Goal: Task Accomplishment & Management: Complete application form

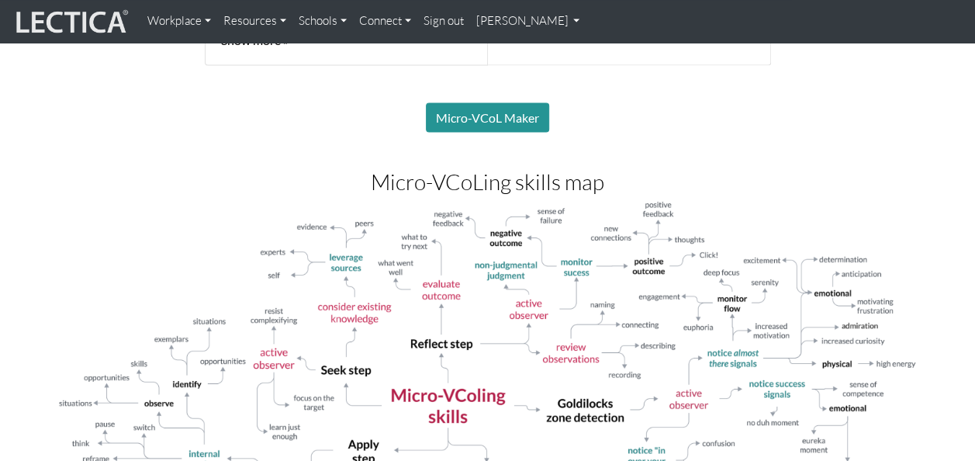
scroll to position [1414, 0]
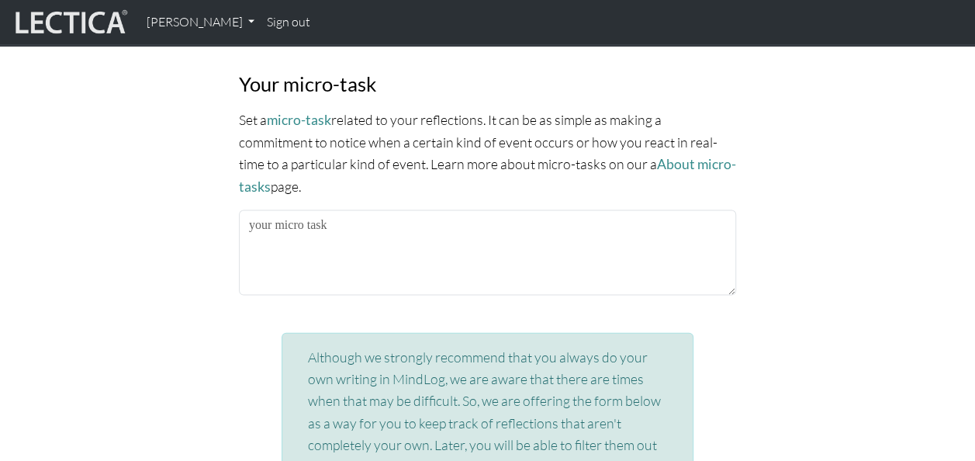
scroll to position [1532, 0]
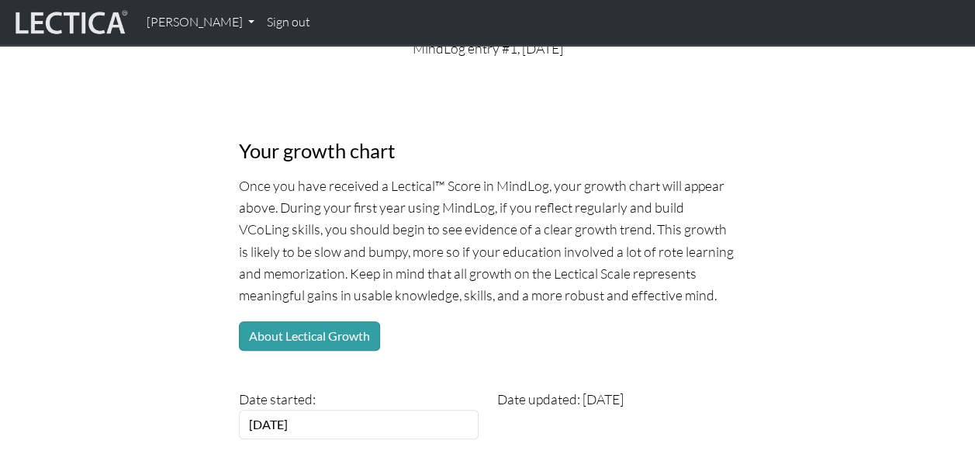
scroll to position [77, 0]
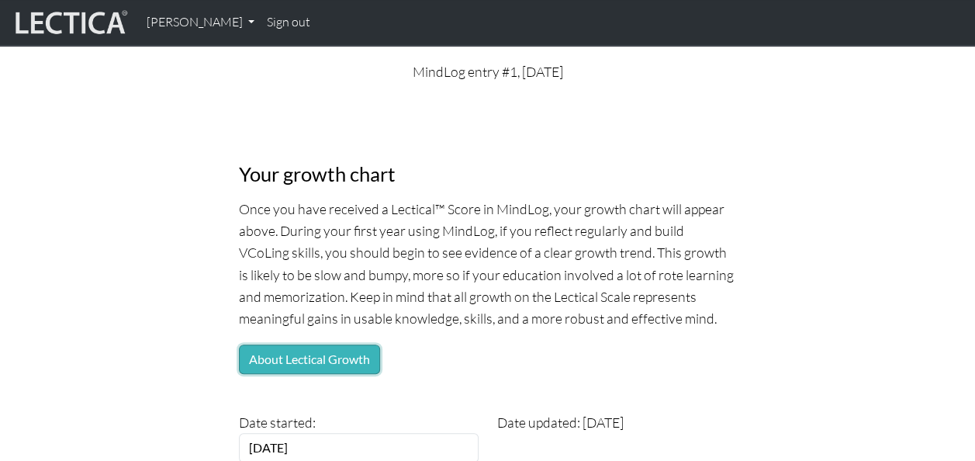
click at [338, 353] on button "About Lectical Growth" at bounding box center [309, 358] width 141 height 29
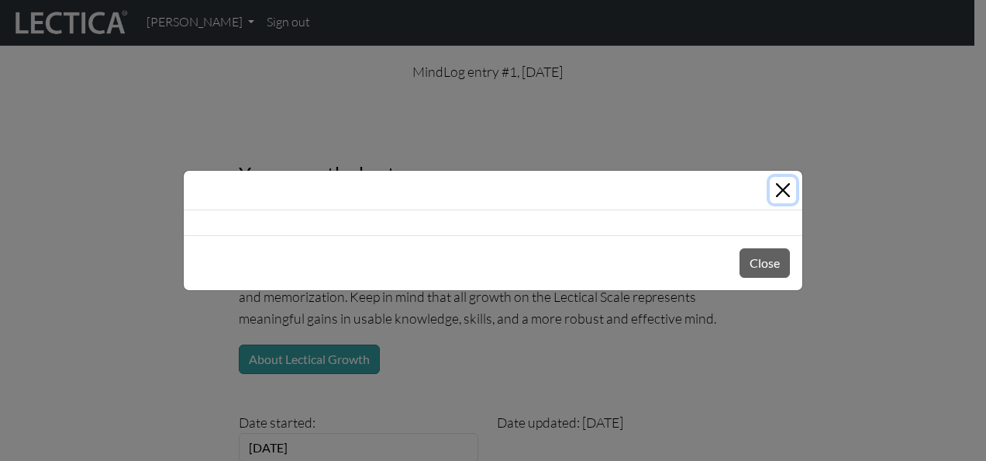
click at [781, 185] on button "Close" at bounding box center [783, 190] width 26 height 26
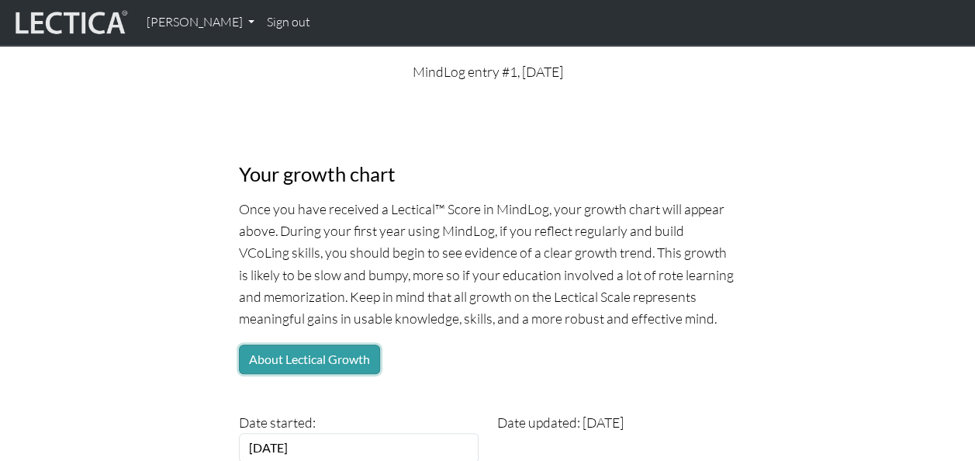
scroll to position [0, 0]
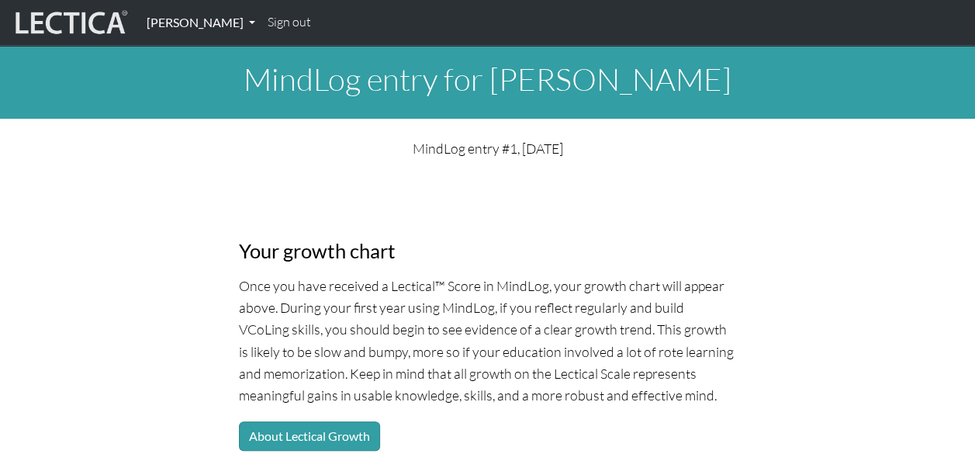
click at [181, 19] on link "[PERSON_NAME]" at bounding box center [200, 22] width 121 height 33
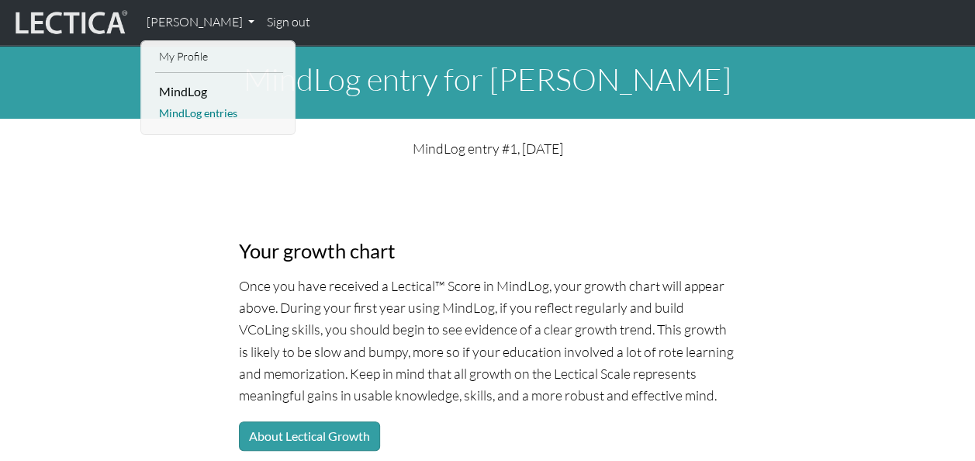
click at [200, 110] on link "MindLog entries" at bounding box center [219, 113] width 128 height 19
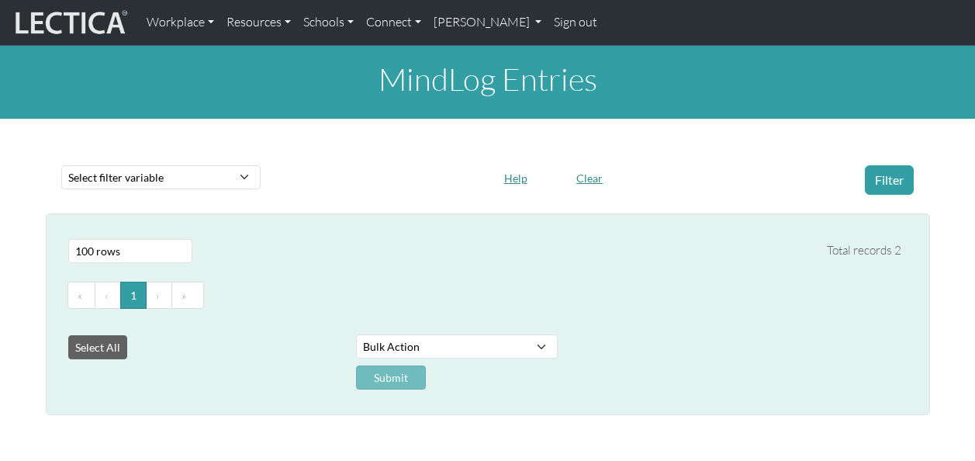
select select "100"
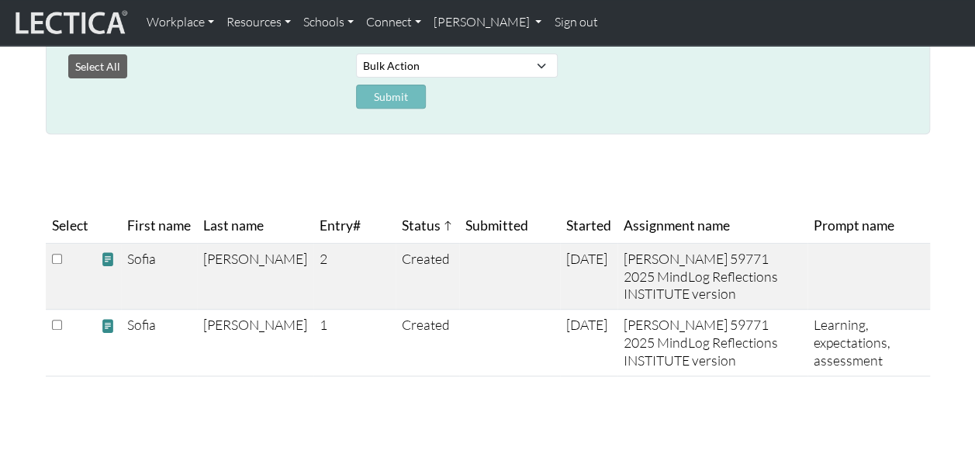
scroll to position [282, 0]
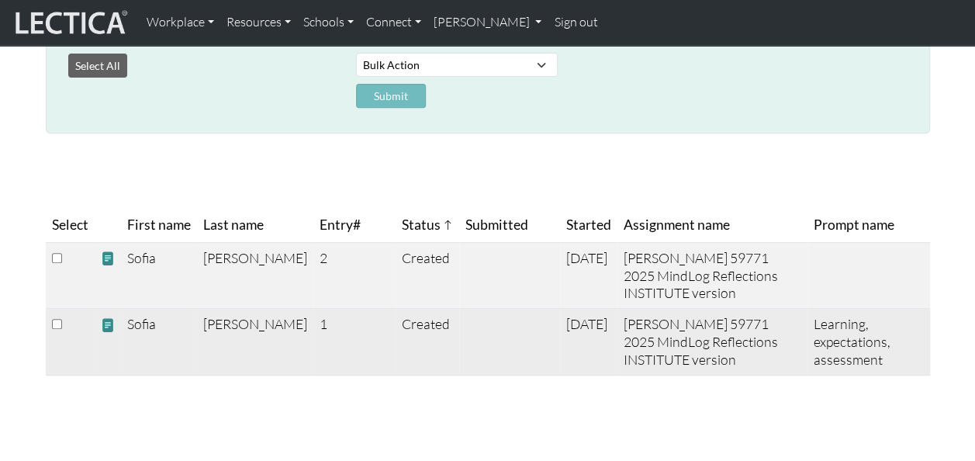
click at [52, 321] on input "checkbox" at bounding box center [57, 324] width 10 height 10
checkbox input "true"
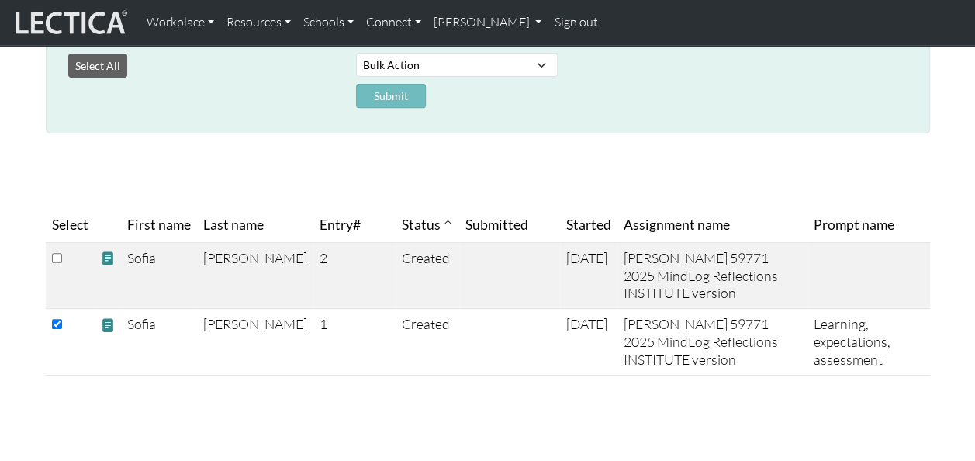
click at [385, 92] on div "Submit" at bounding box center [478, 96] width 288 height 24
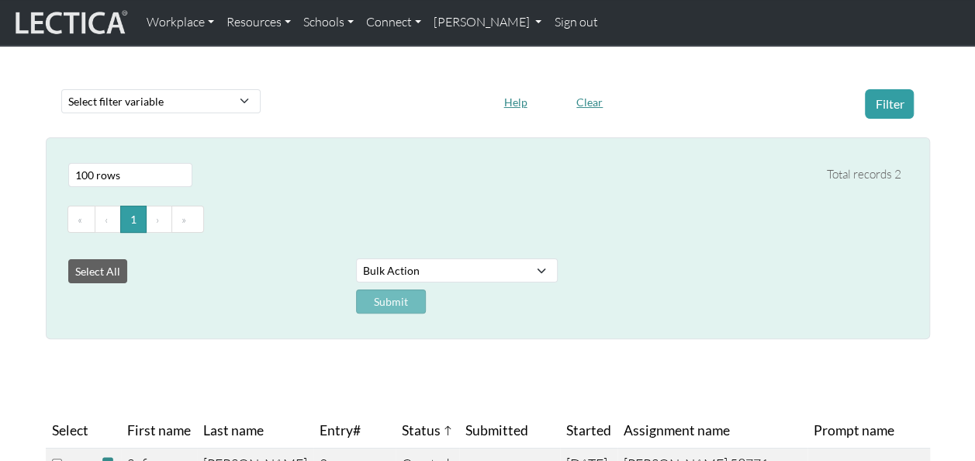
scroll to position [85, 0]
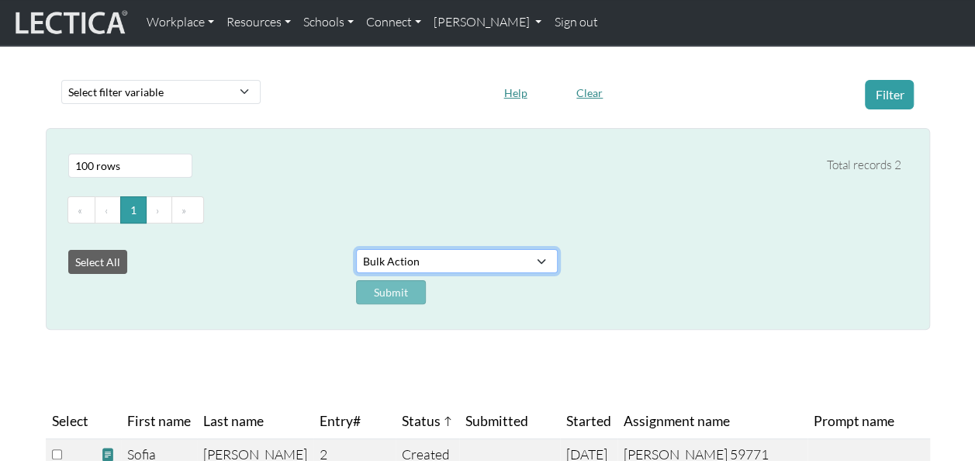
click at [541, 257] on select "Bulk Action Download Data" at bounding box center [457, 261] width 202 height 24
select select "download"
click at [356, 249] on select "Bulk Action Download Data" at bounding box center [457, 261] width 202 height 24
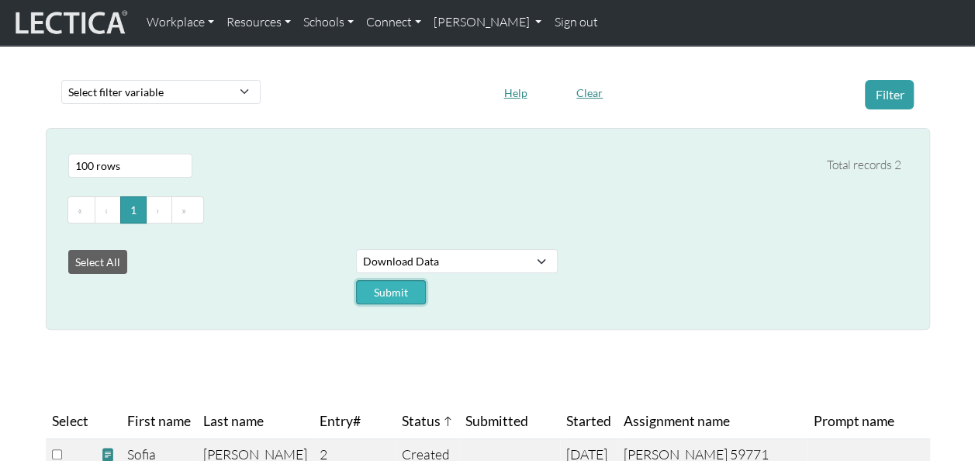
click at [382, 287] on button "Submit" at bounding box center [391, 292] width 70 height 24
click at [458, 190] on div "« ‹ 1 › »" at bounding box center [484, 216] width 833 height 53
click at [247, 88] on select "Select filter variable Assignment name Date commented Date scored Date started …" at bounding box center [160, 92] width 199 height 24
click at [738, 261] on div "Select All Bulk Action Download Data" at bounding box center [479, 260] width 864 height 25
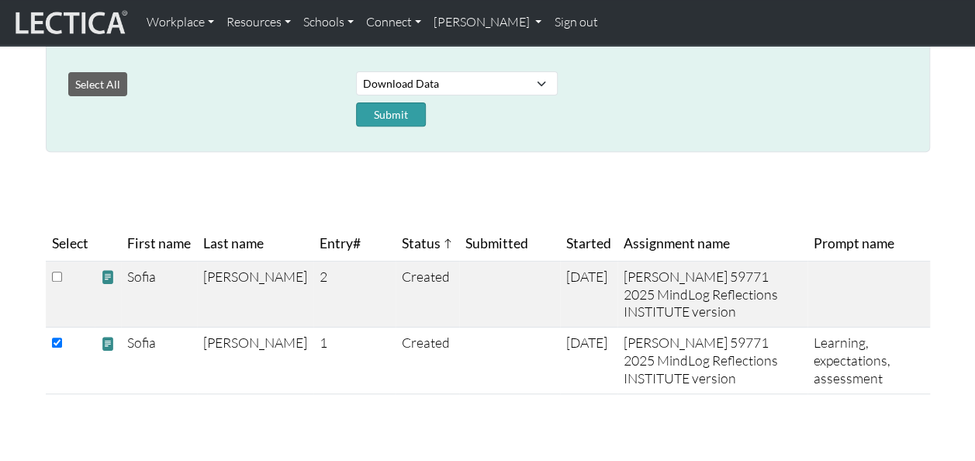
scroll to position [264, 0]
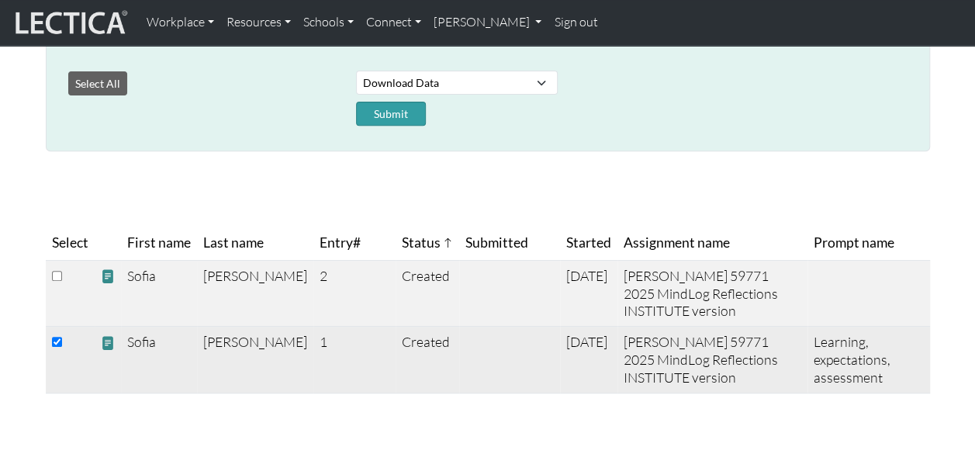
click at [106, 340] on span at bounding box center [108, 343] width 14 height 16
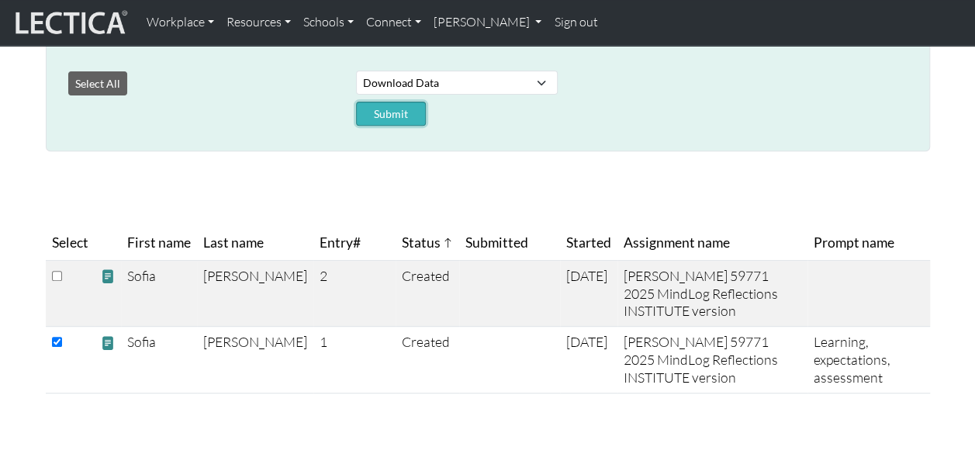
click at [396, 109] on button "Submit" at bounding box center [391, 114] width 70 height 24
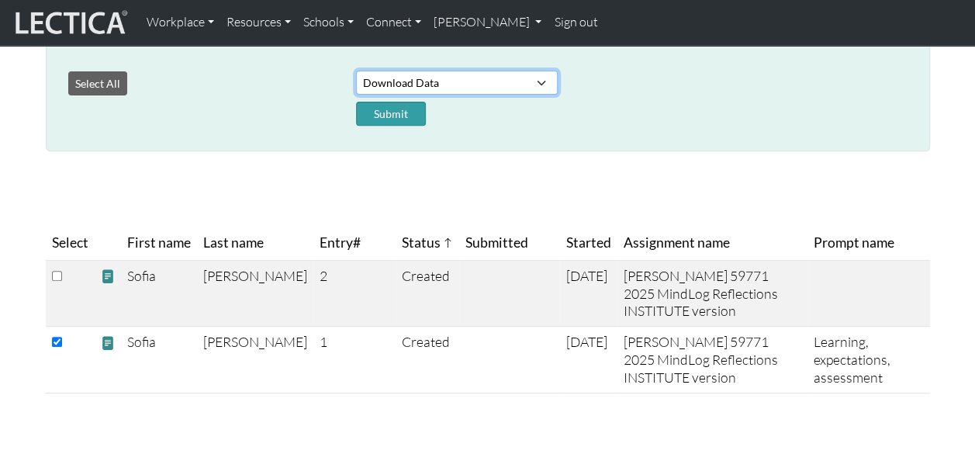
click at [541, 80] on select "Bulk Action Download Data" at bounding box center [457, 83] width 202 height 24
click at [88, 79] on button "Select All" at bounding box center [97, 83] width 59 height 24
click at [52, 275] on input "checkbox" at bounding box center [57, 276] width 10 height 10
checkbox input "false"
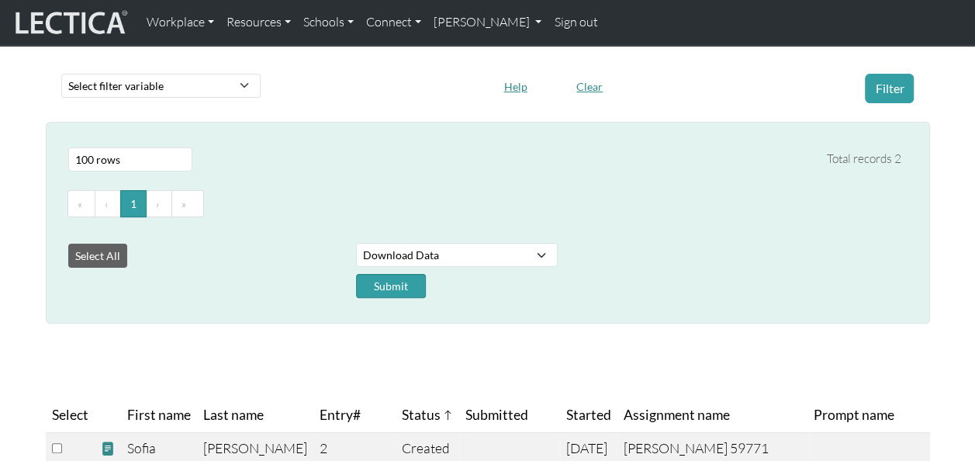
scroll to position [85, 0]
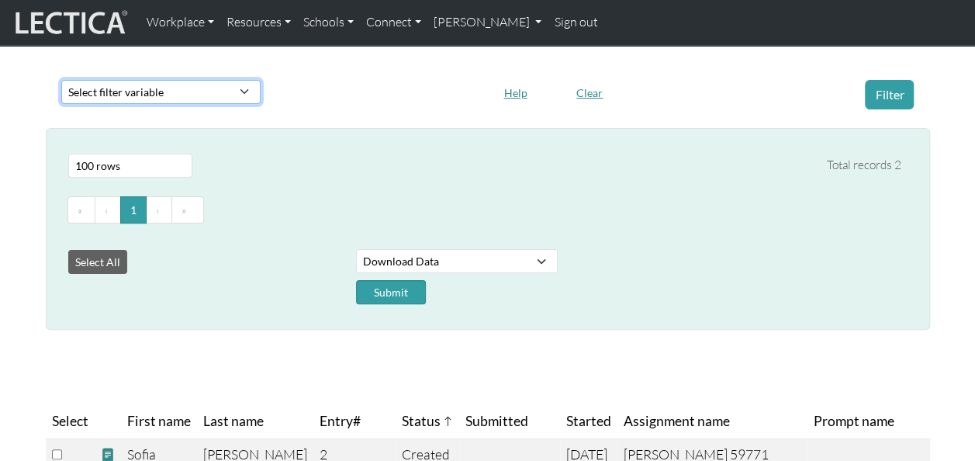
click at [244, 90] on select "Select filter variable Assignment name Date commented Date scored Date started …" at bounding box center [160, 92] width 199 height 24
select select "started_at"
click at [61, 104] on select "Select filter variable Assignment name Date commented Date scored Date started …" at bounding box center [160, 92] width 199 height 24
select select
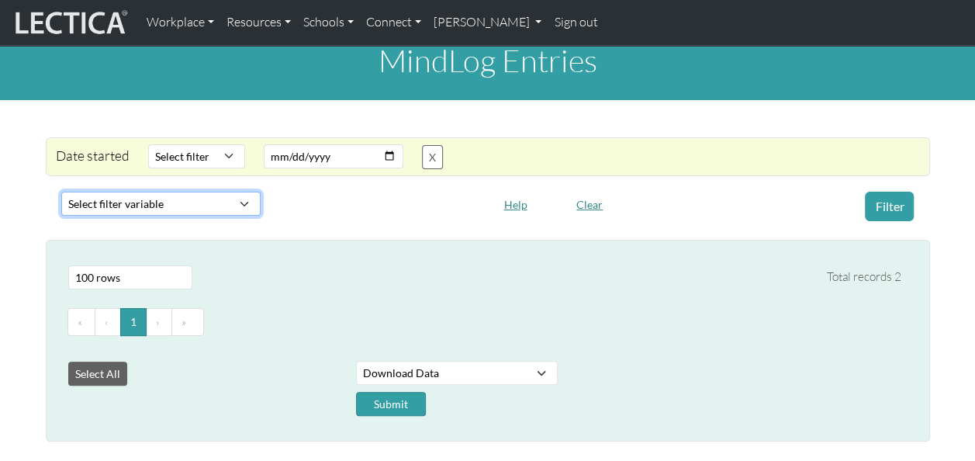
scroll to position [20, 0]
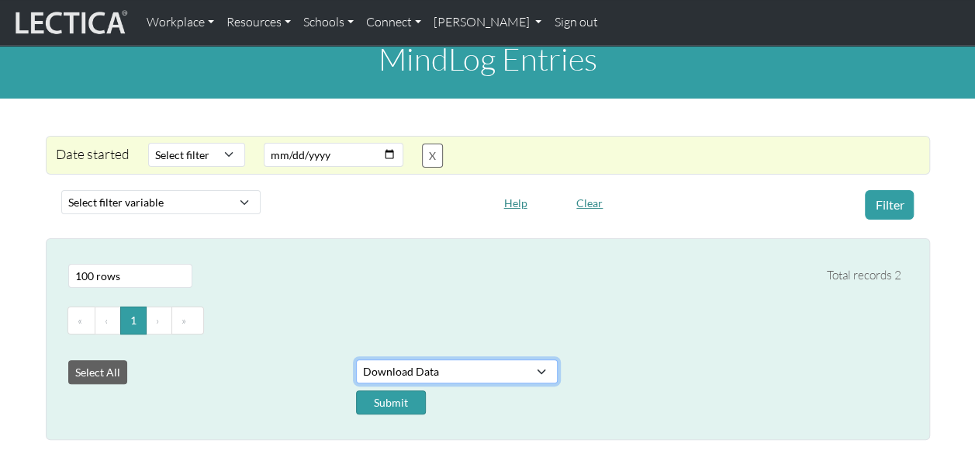
click at [540, 363] on select "Bulk Action Download Data" at bounding box center [457, 371] width 202 height 24
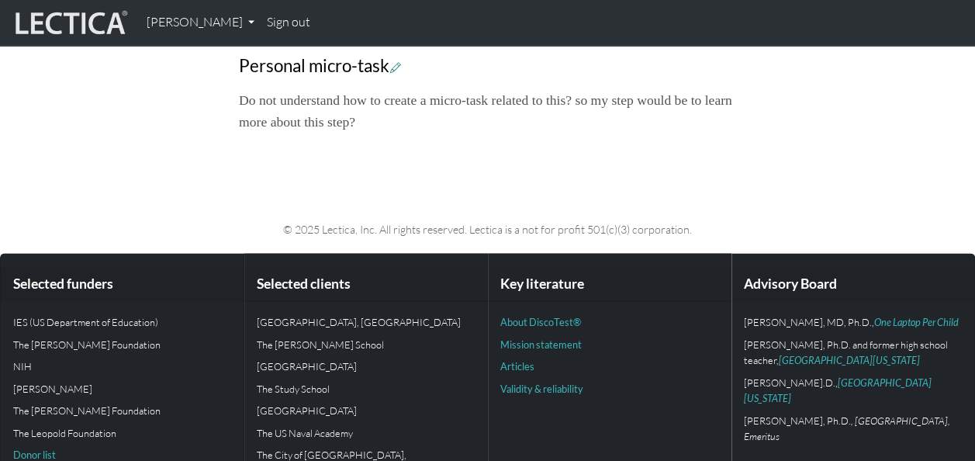
scroll to position [1251, 0]
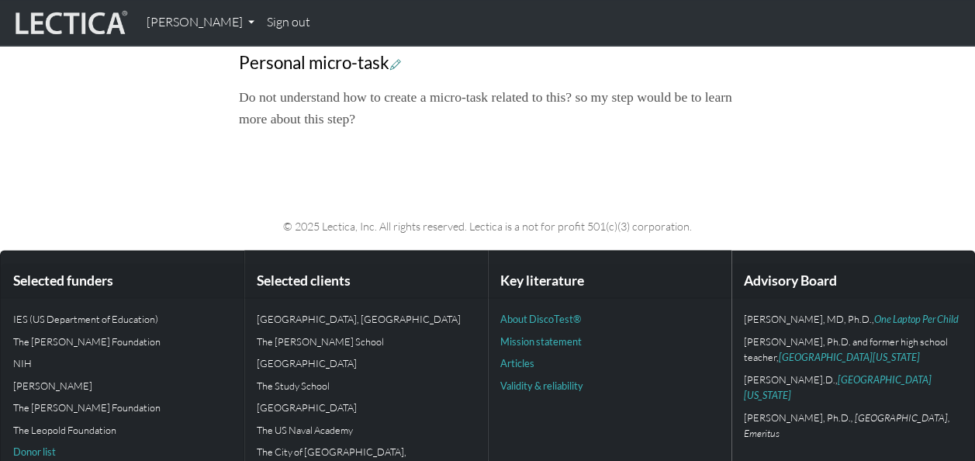
click at [423, 130] on p "Do not understand how to create a micro-task related to this? so my step would …" at bounding box center [487, 107] width 497 height 43
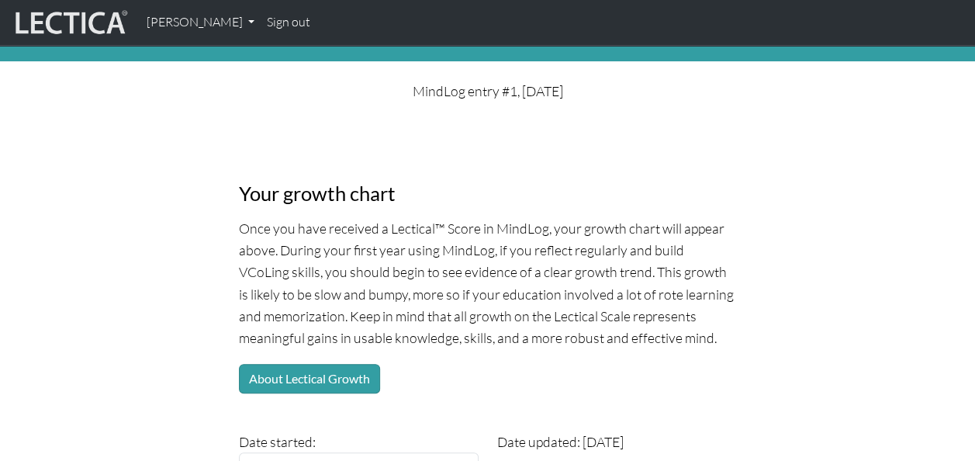
scroll to position [58, 0]
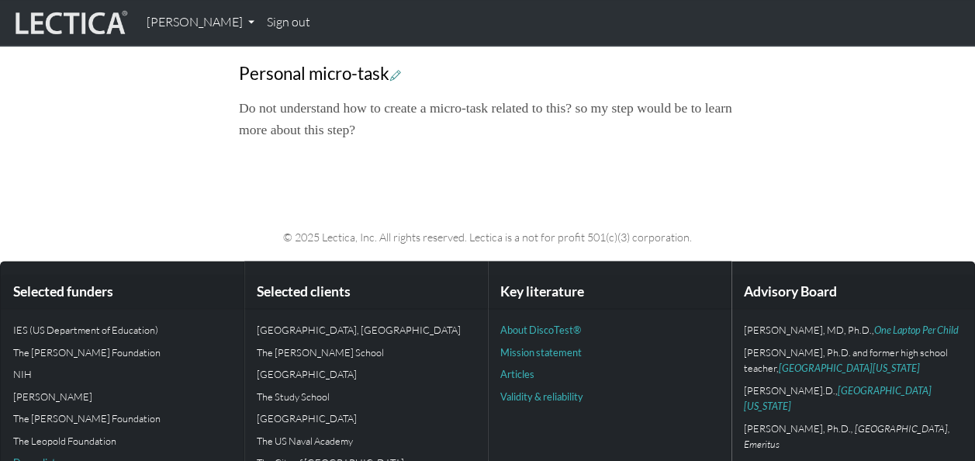
click at [512, 140] on p "Do not understand how to create a micro-task related to this? so my step would …" at bounding box center [487, 118] width 497 height 43
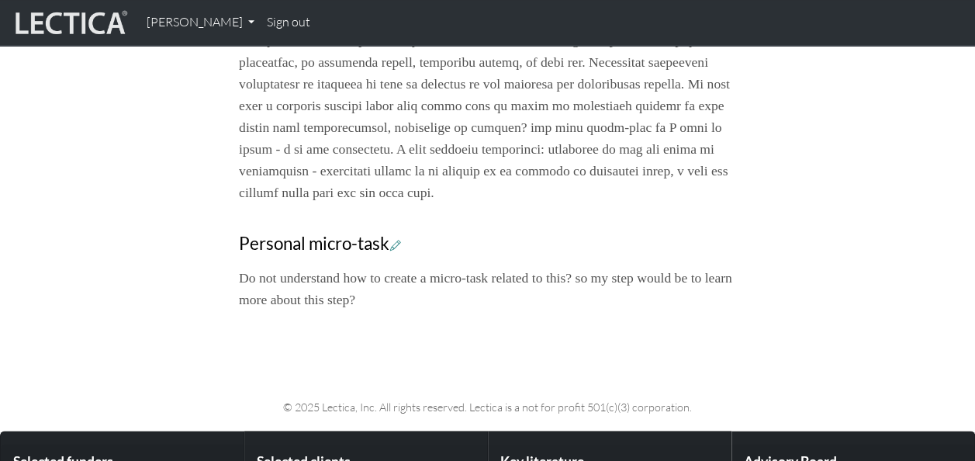
scroll to position [1053, 0]
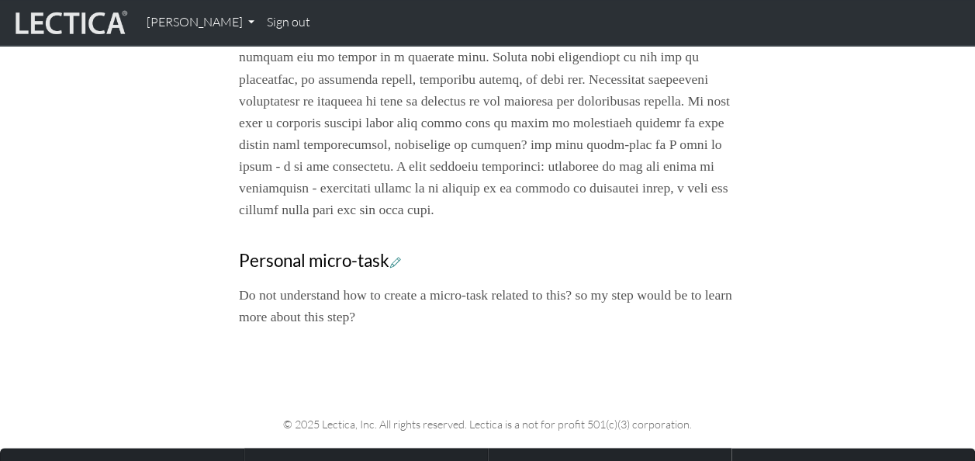
click at [281, 17] on link "Sign out" at bounding box center [289, 22] width 56 height 33
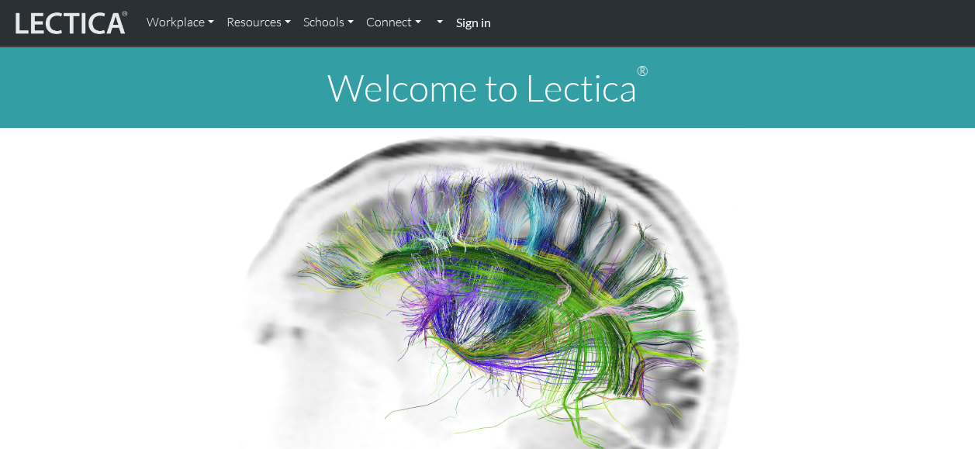
click at [473, 20] on strong "Sign in" at bounding box center [472, 22] width 35 height 15
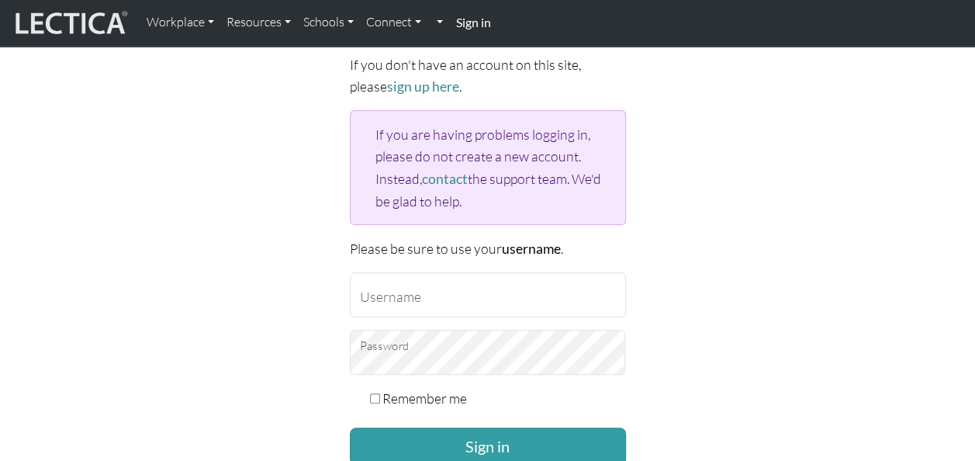
scroll to position [150, 0]
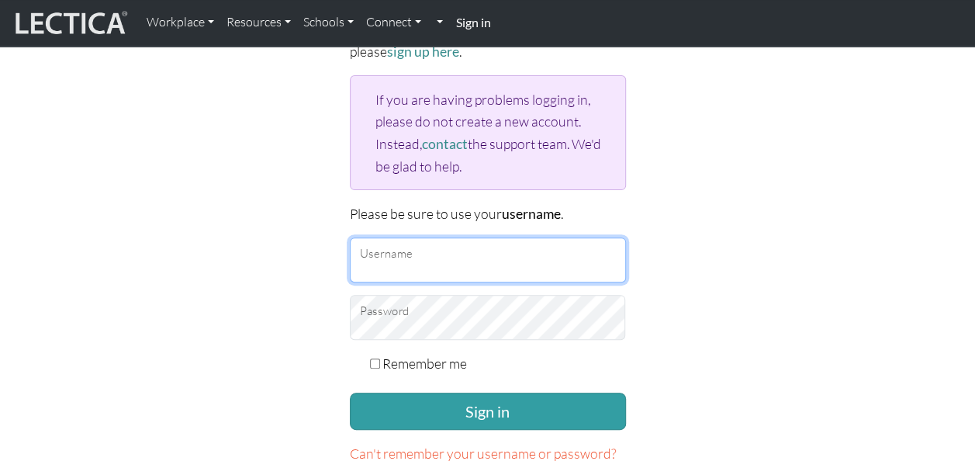
type input "sofia.kjellstrom@ju.se"
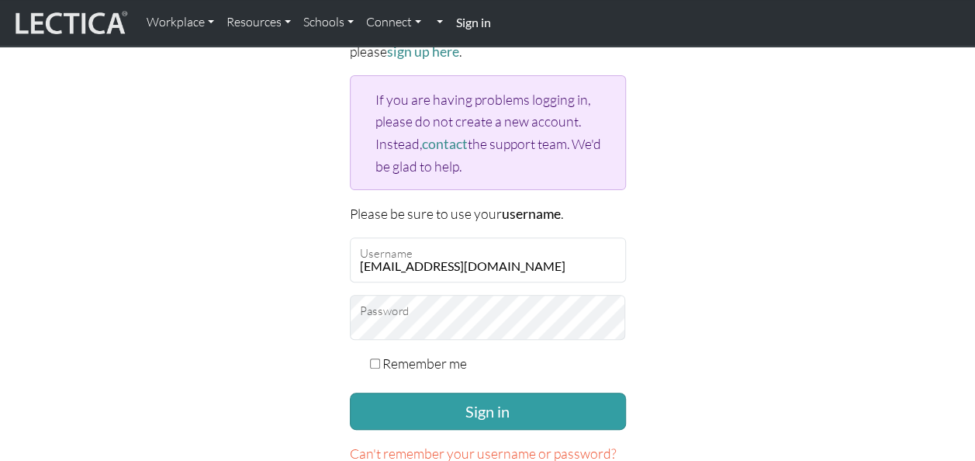
click at [371, 358] on input "Remember me" at bounding box center [375, 363] width 10 height 10
checkbox input "true"
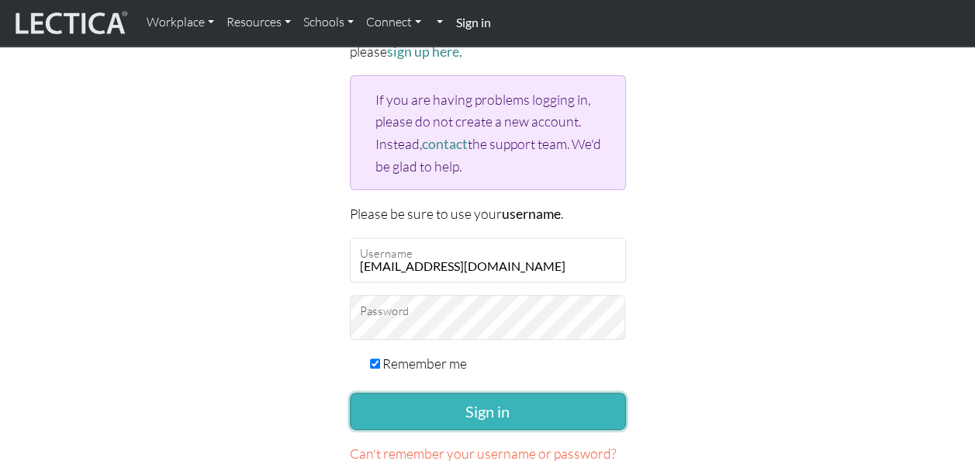
click at [470, 405] on button "Sign in" at bounding box center [488, 410] width 276 height 37
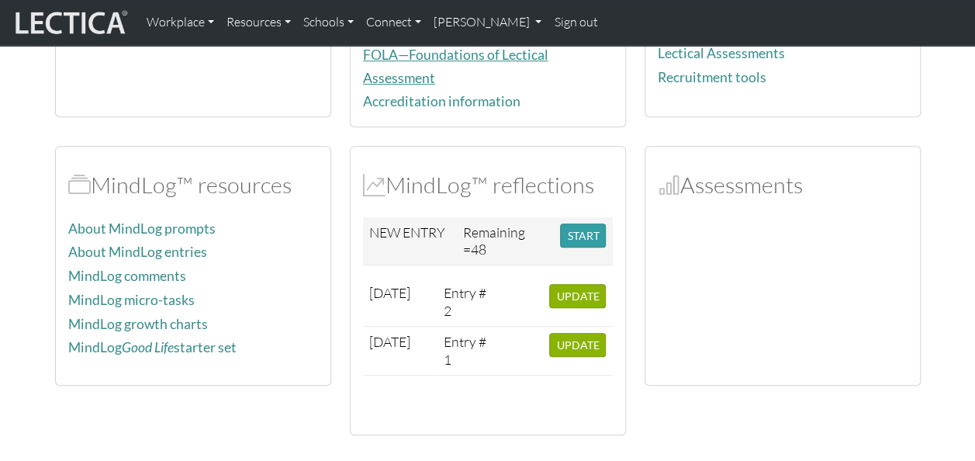
scroll to position [279, 0]
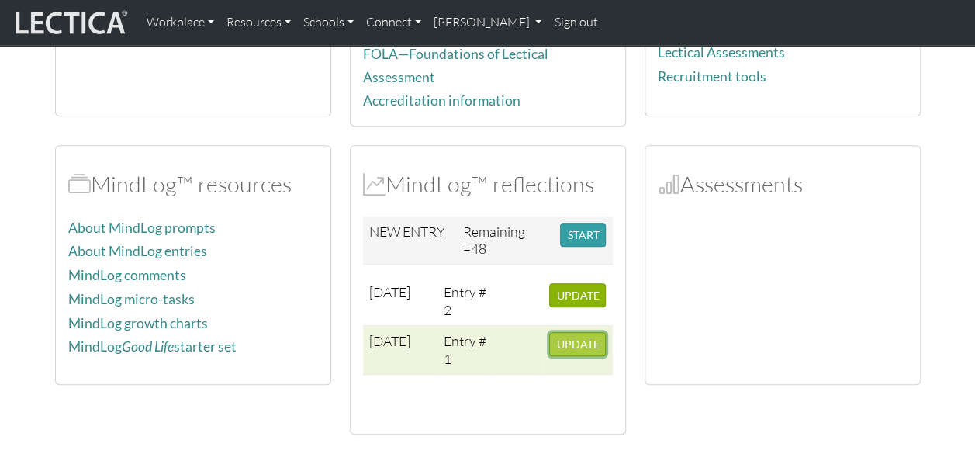
click at [568, 337] on span "UPDATE" at bounding box center [577, 343] width 43 height 13
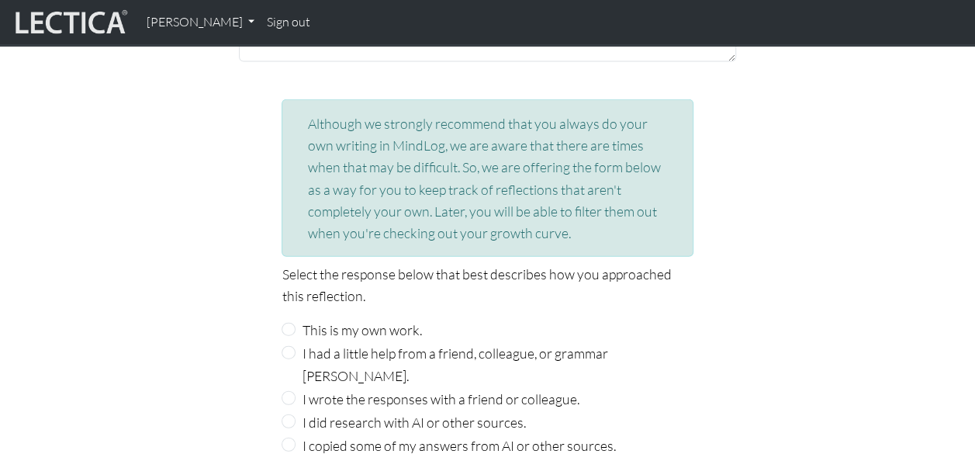
scroll to position [1750, 0]
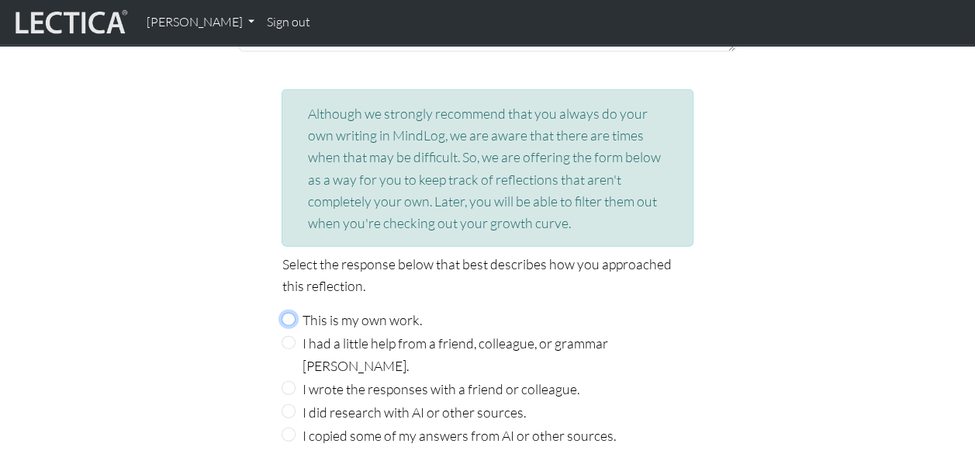
click at [288, 313] on input "This is my own work." at bounding box center [289, 320] width 14 height 14
radio input "true"
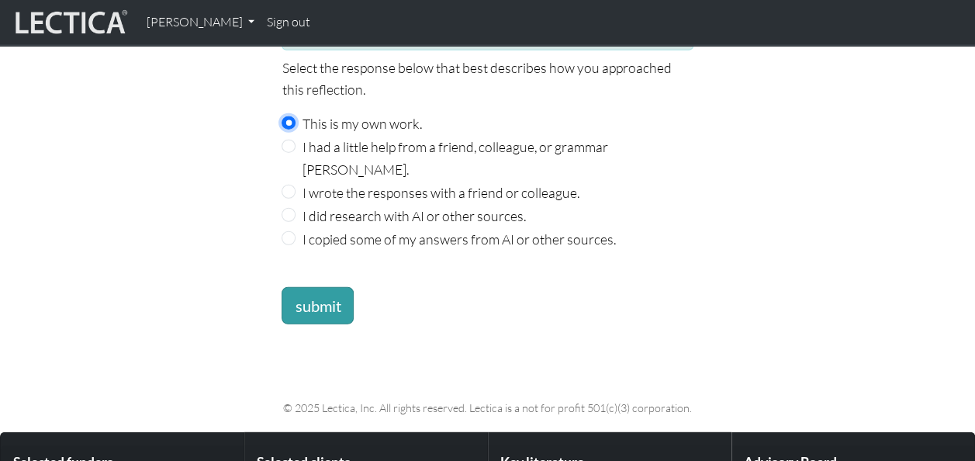
scroll to position [1950, 0]
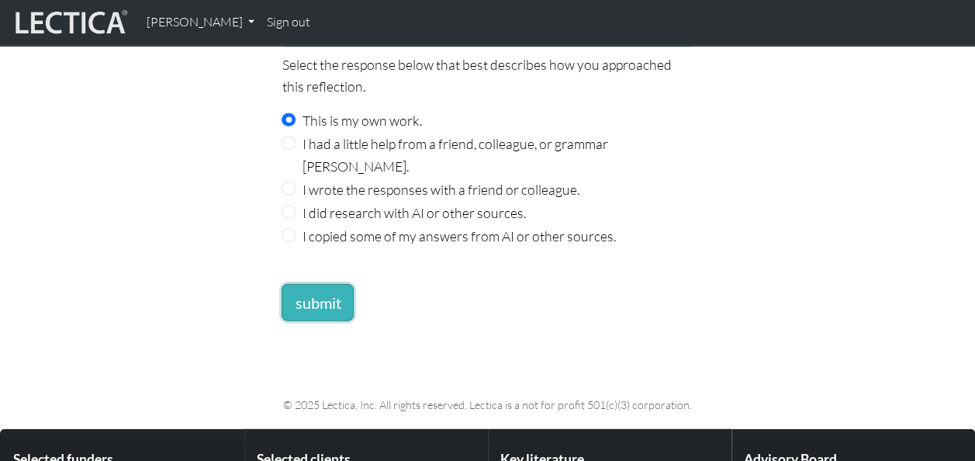
click at [312, 284] on button "submit" at bounding box center [318, 302] width 72 height 37
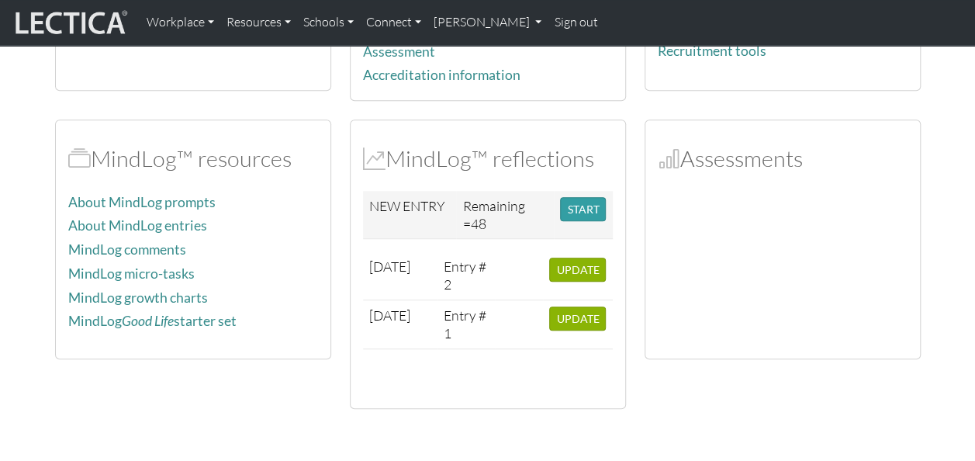
scroll to position [376, 0]
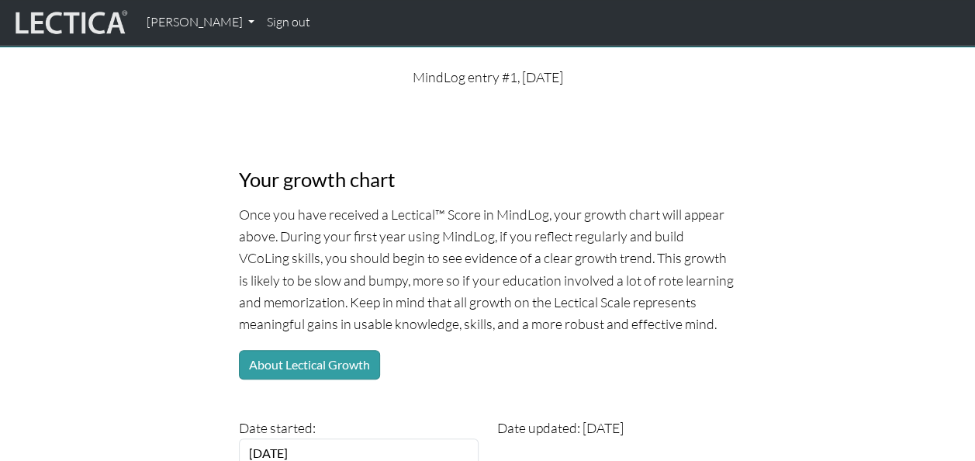
scroll to position [68, 0]
